Goal: Task Accomplishment & Management: Use online tool/utility

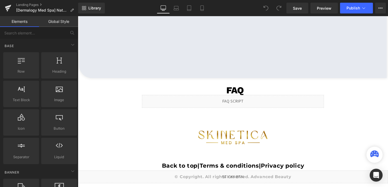
scroll to position [1325, 0]
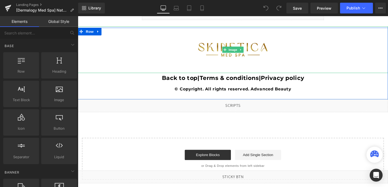
click at [241, 54] on img at bounding box center [241, 51] width 82 height 49
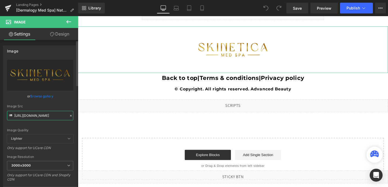
click at [50, 117] on input "[URL][DOMAIN_NAME]" at bounding box center [40, 115] width 66 height 9
paste input "570/4895/7112/files/dermalogy-logo_3000x3000.png?v=1757000515"
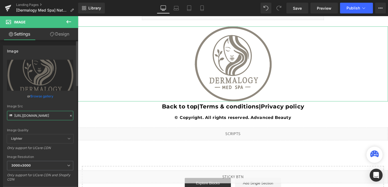
scroll to position [92, 0]
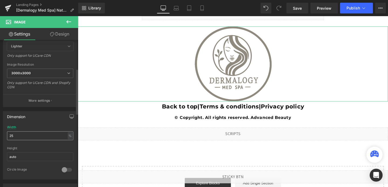
type input "[URL][DOMAIN_NAME]"
click at [18, 136] on input "25" at bounding box center [40, 135] width 66 height 9
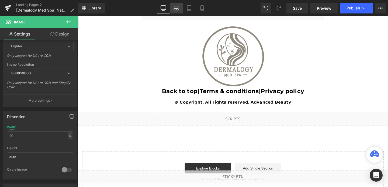
click at [176, 8] on icon at bounding box center [175, 7] width 5 height 5
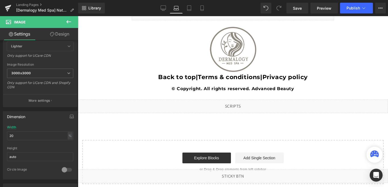
scroll to position [1341, 0]
click at [191, 8] on icon at bounding box center [188, 7] width 5 height 5
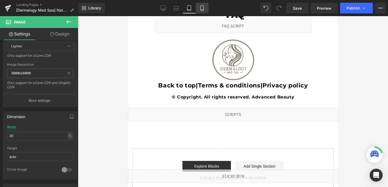
click at [205, 7] on link "Mobile" at bounding box center [202, 8] width 13 height 11
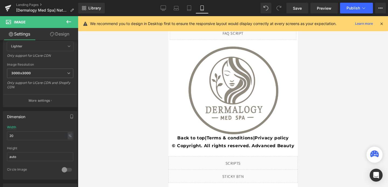
scroll to position [1964, 0]
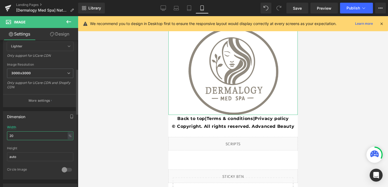
click at [16, 135] on input "20" at bounding box center [40, 135] width 66 height 9
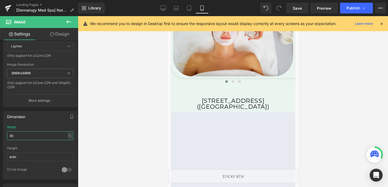
scroll to position [1704, 0]
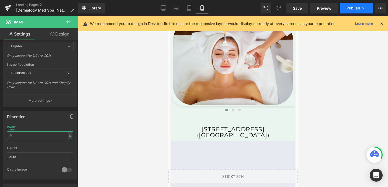
type input "30"
click at [354, 4] on button "Publish" at bounding box center [356, 8] width 33 height 11
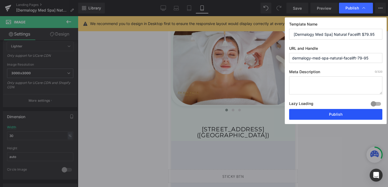
click at [325, 113] on button "Publish" at bounding box center [335, 114] width 93 height 11
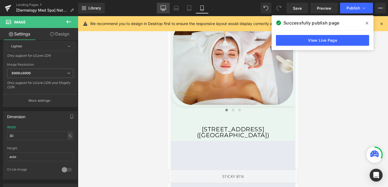
click at [163, 8] on icon at bounding box center [163, 7] width 5 height 5
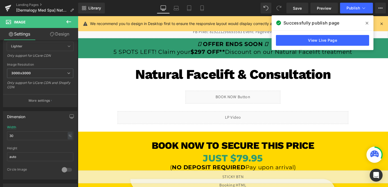
scroll to position [42, 0]
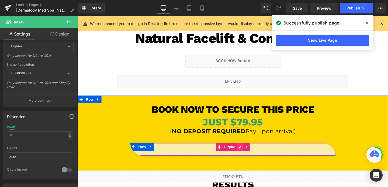
click at [247, 156] on div "Liquid" at bounding box center [241, 156] width 216 height 13
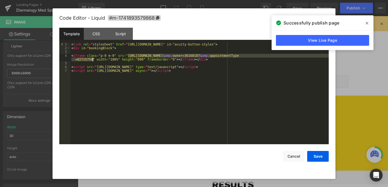
drag, startPoint x: 128, startPoint y: 55, endPoint x: 92, endPoint y: 59, distance: 35.5
click at [92, 59] on div "< link rel = "stylesheet" href = "[URL][DOMAIN_NAME]" id = "acuity-button-style…" at bounding box center [199, 97] width 258 height 109
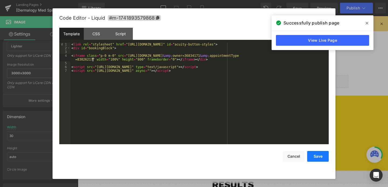
click at [320, 152] on button "Save" at bounding box center [318, 156] width 22 height 11
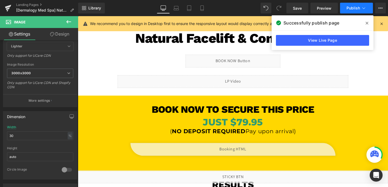
click at [346, 8] on button "Publish" at bounding box center [356, 8] width 33 height 11
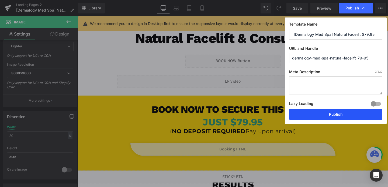
click at [322, 117] on button "Publish" at bounding box center [335, 114] width 93 height 11
